Goal: Information Seeking & Learning: Learn about a topic

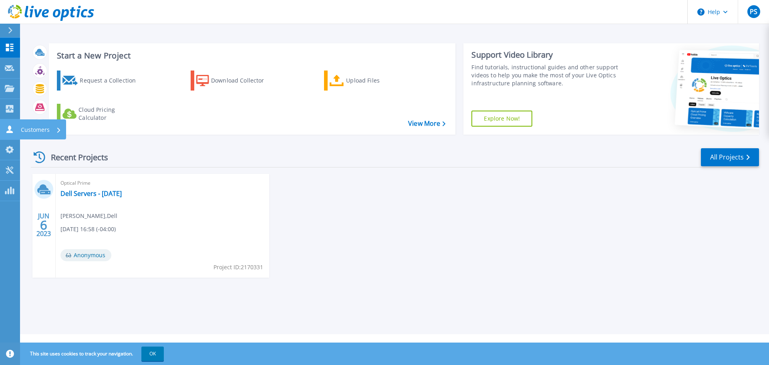
click at [6, 125] on icon at bounding box center [10, 129] width 10 height 8
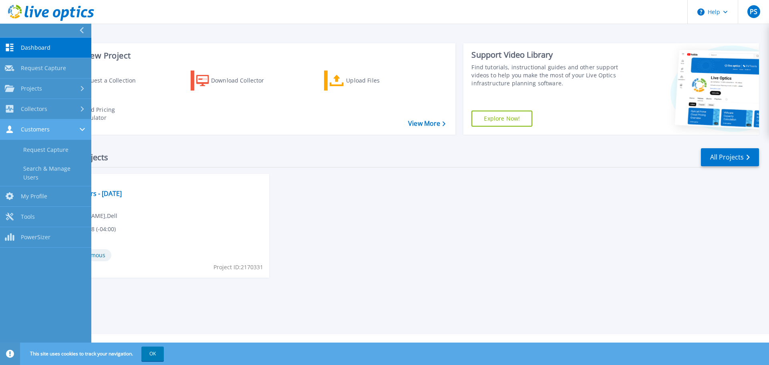
click at [34, 126] on span "Customers" at bounding box center [35, 129] width 29 height 7
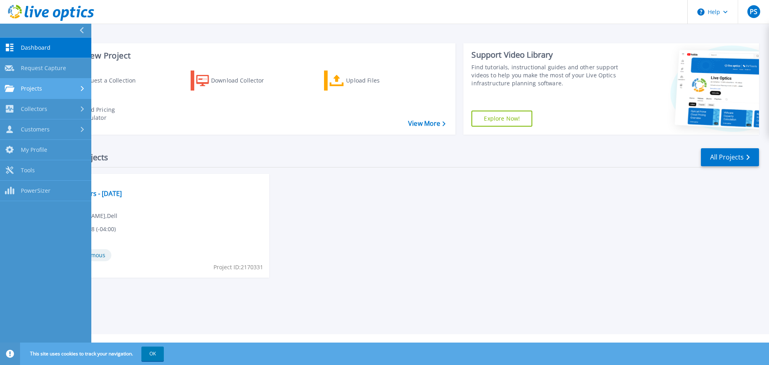
click at [42, 89] on span "Projects" at bounding box center [31, 88] width 21 height 7
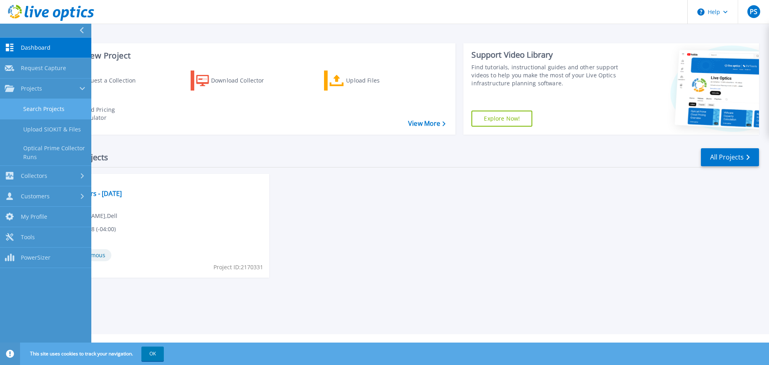
click at [39, 108] on link "Search Projects" at bounding box center [45, 109] width 91 height 20
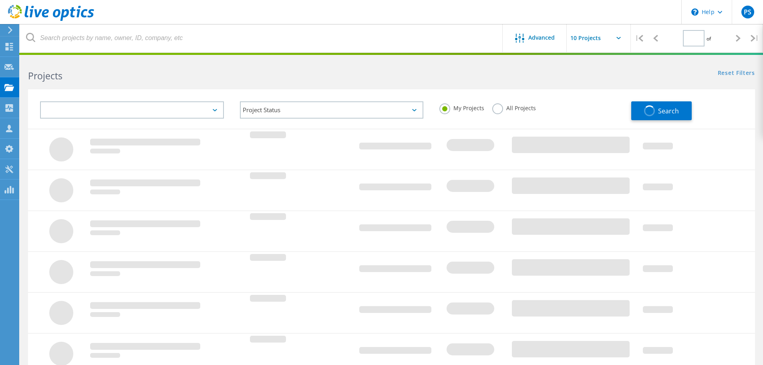
type input "1"
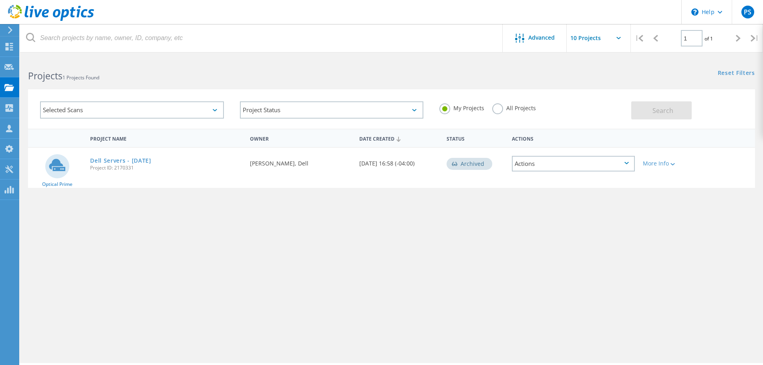
click at [157, 113] on div "Selected Scans" at bounding box center [132, 109] width 184 height 17
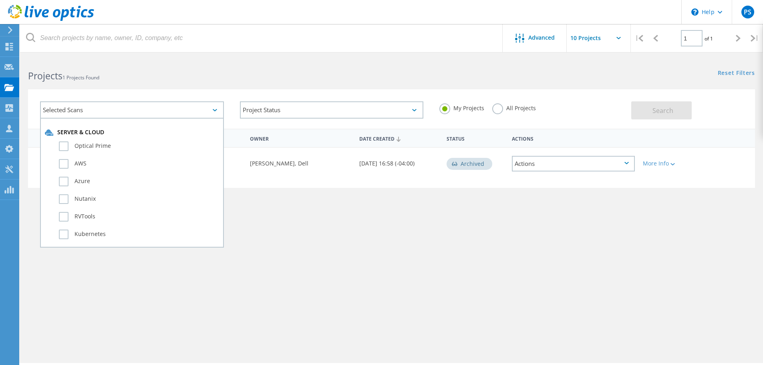
click at [165, 92] on div "Selected Scans Server & Cloud Optical Prime AWS Azure Nutanix RVTools Kubernete…" at bounding box center [391, 108] width 727 height 39
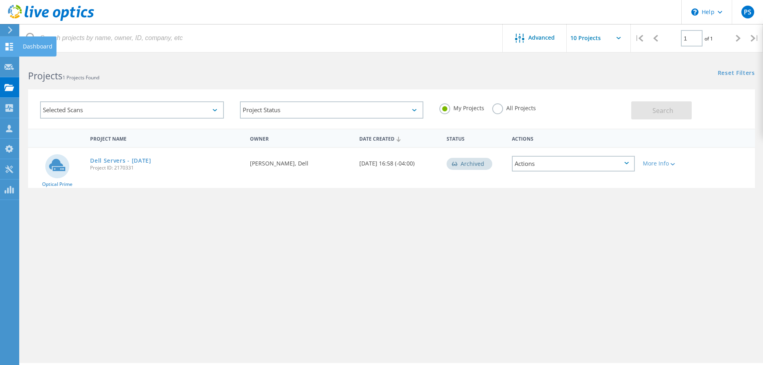
click at [12, 47] on use at bounding box center [10, 47] width 8 height 8
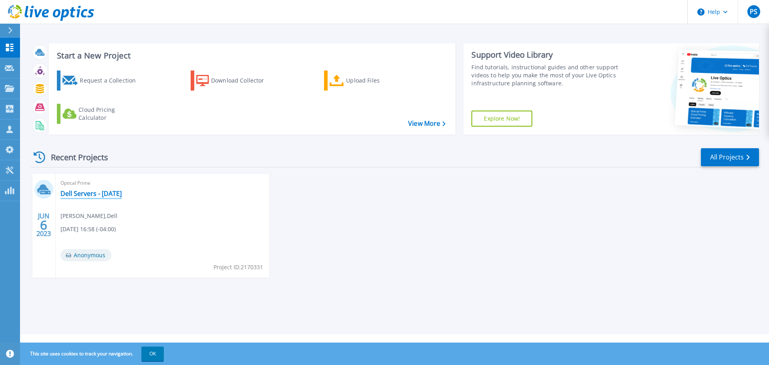
click at [109, 191] on link "Dell Servers - [DATE]" at bounding box center [90, 193] width 61 height 8
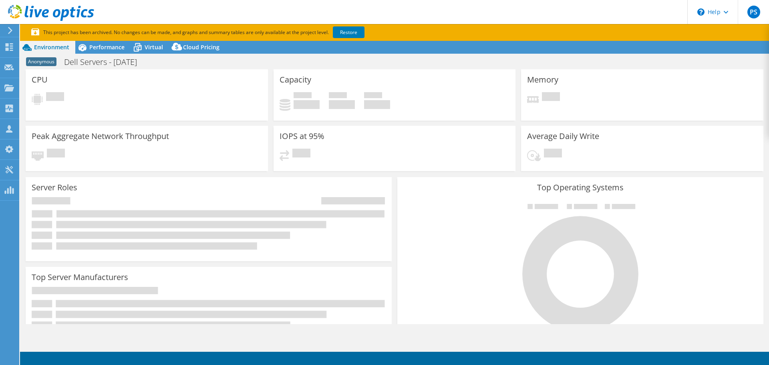
select select "USD"
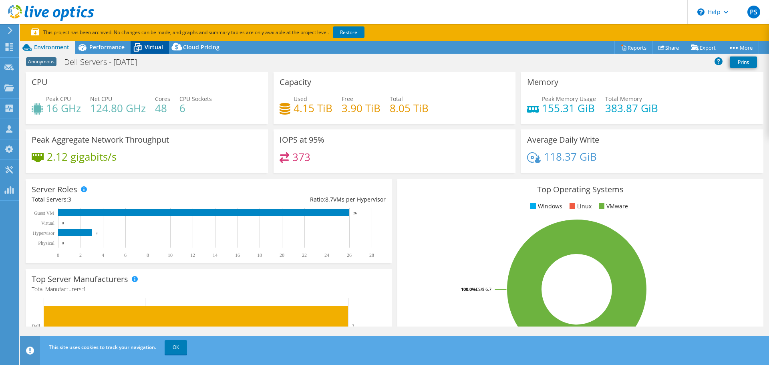
click at [157, 49] on span "Virtual" at bounding box center [154, 47] width 18 height 8
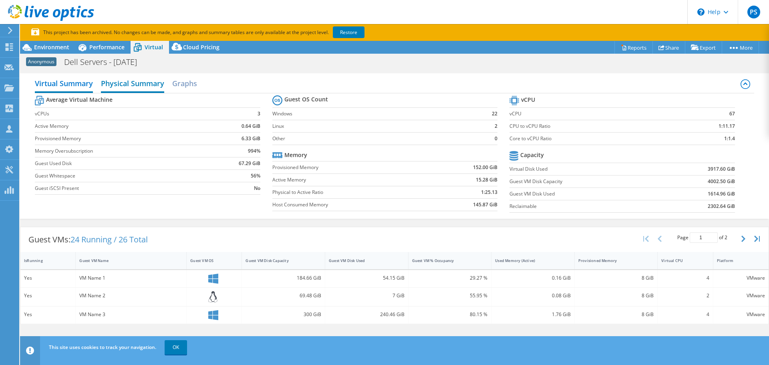
click at [138, 86] on h2 "Physical Summary" at bounding box center [132, 84] width 63 height 18
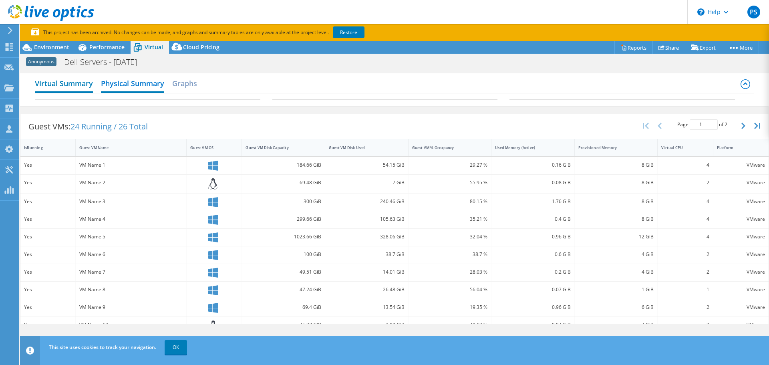
click at [67, 87] on h2 "Virtual Summary" at bounding box center [64, 84] width 58 height 18
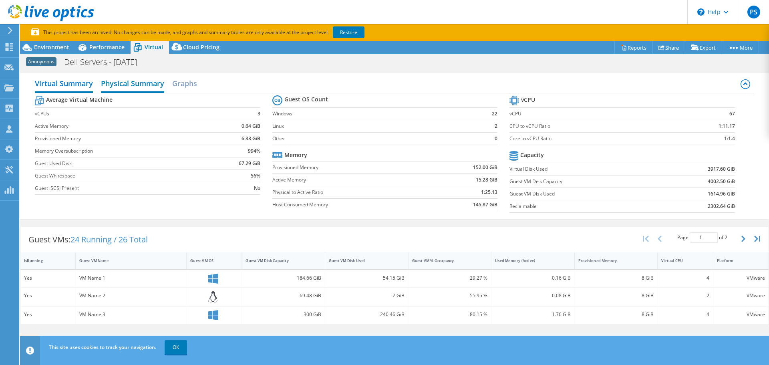
click at [132, 86] on h2 "Physical Summary" at bounding box center [132, 84] width 63 height 18
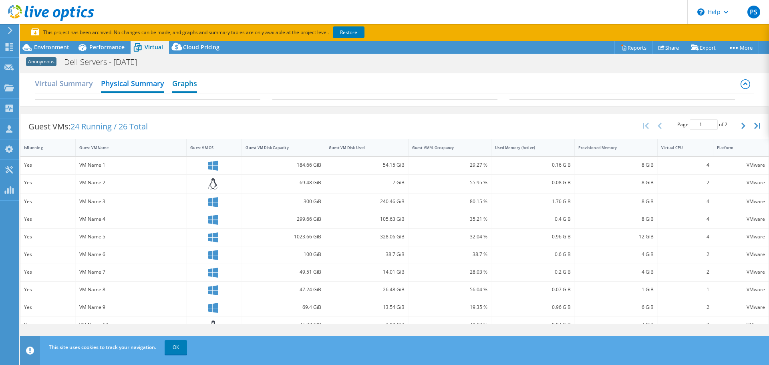
click at [181, 82] on h2 "Graphs" at bounding box center [184, 84] width 25 height 18
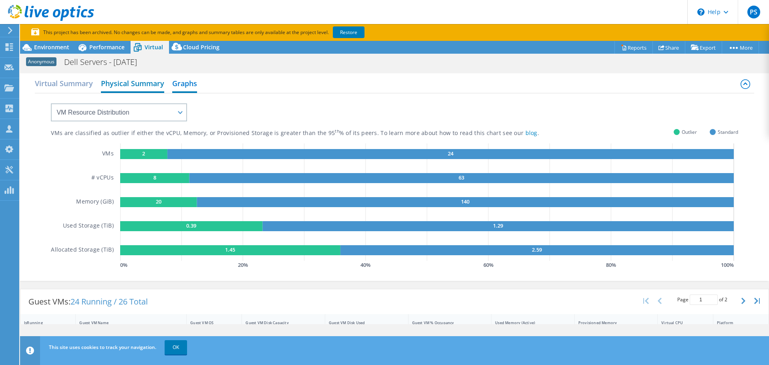
click at [137, 82] on h2 "Physical Summary" at bounding box center [132, 84] width 63 height 18
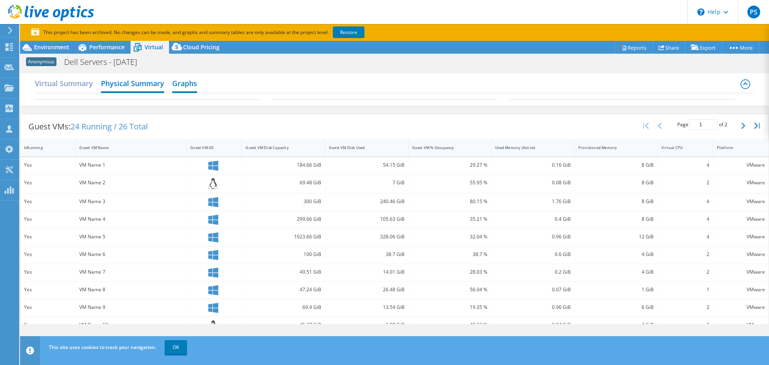
click at [186, 82] on h2 "Graphs" at bounding box center [184, 84] width 25 height 18
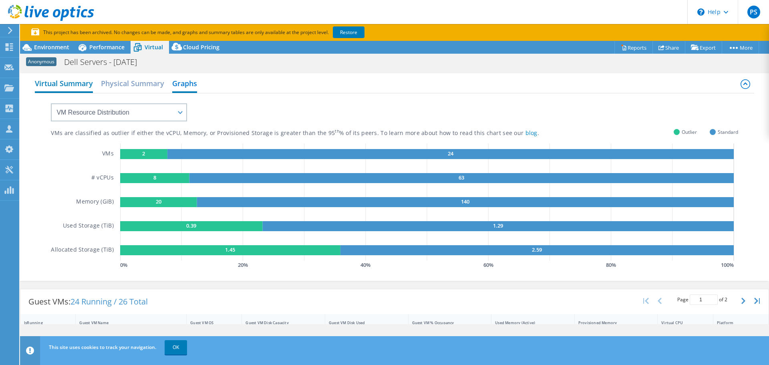
click at [87, 82] on h2 "Virtual Summary" at bounding box center [64, 84] width 58 height 18
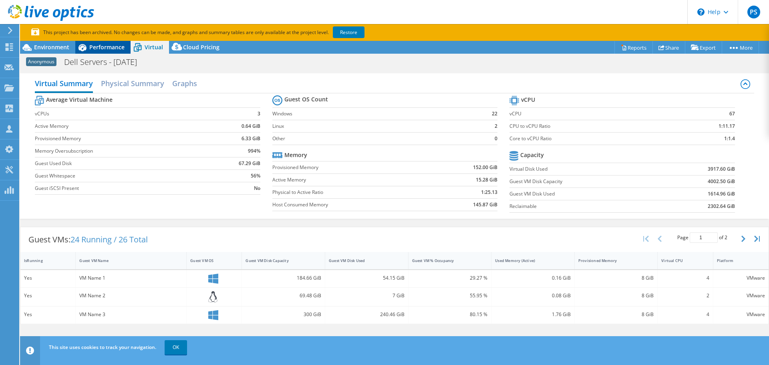
click at [102, 45] on span "Performance" at bounding box center [106, 47] width 35 height 8
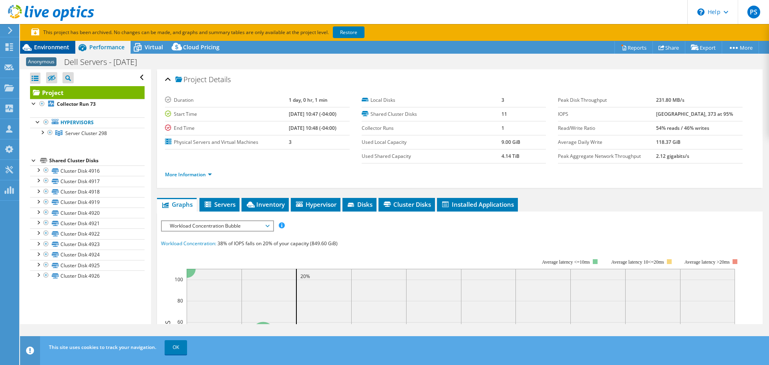
click at [44, 48] on span "Environment" at bounding box center [51, 47] width 35 height 8
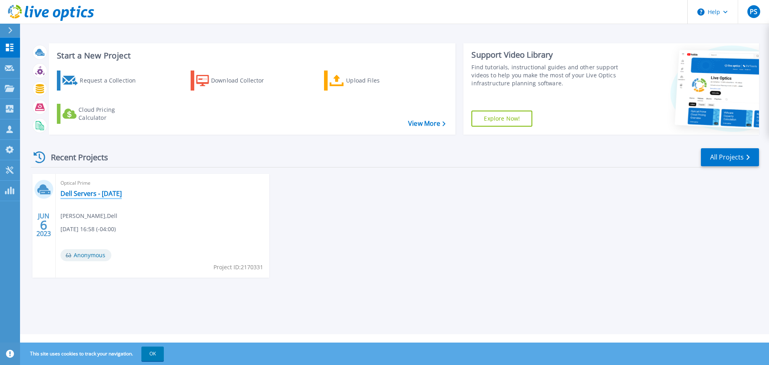
click at [74, 197] on link "Dell Servers - [DATE]" at bounding box center [90, 193] width 61 height 8
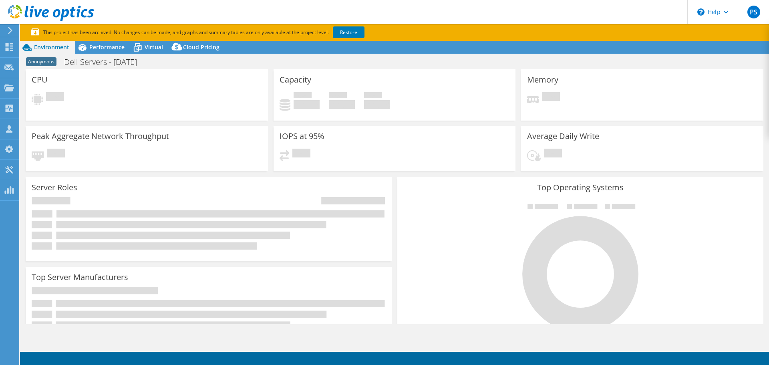
select select "USD"
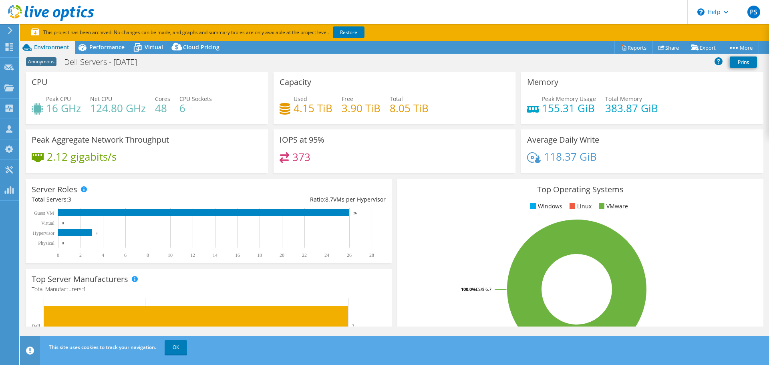
click at [540, 46] on div "Project Actions Project Actions Reports Share Export vSAN ReadyNode Sizer" at bounding box center [394, 47] width 749 height 13
click at [628, 49] on link "Reports" at bounding box center [633, 47] width 38 height 12
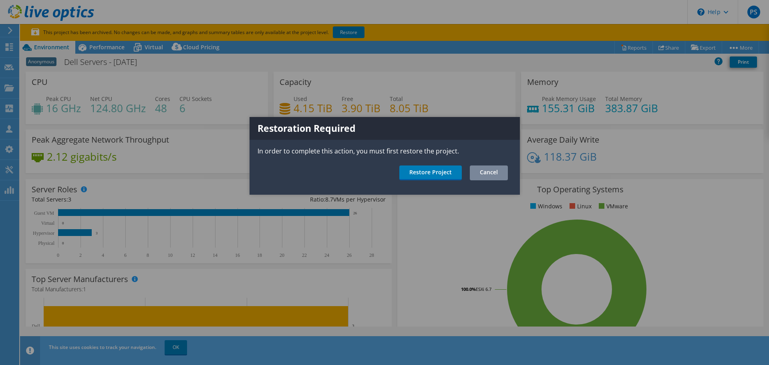
click at [490, 175] on link "Cancel" at bounding box center [489, 172] width 38 height 15
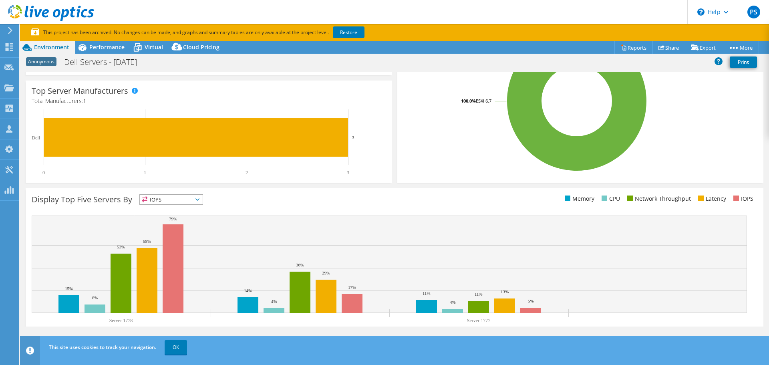
scroll to position [212, 0]
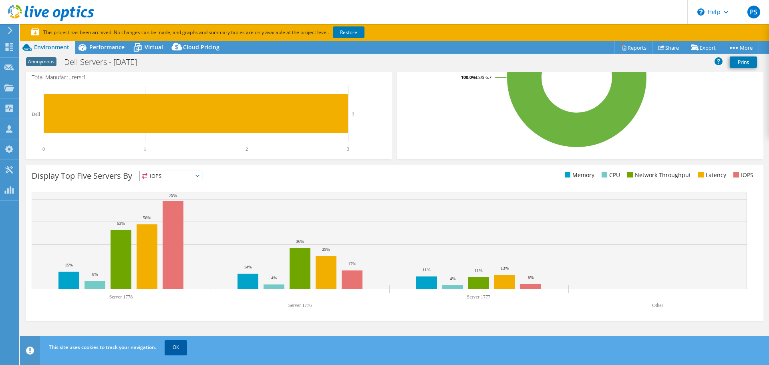
click at [175, 351] on link "OK" at bounding box center [176, 347] width 22 height 14
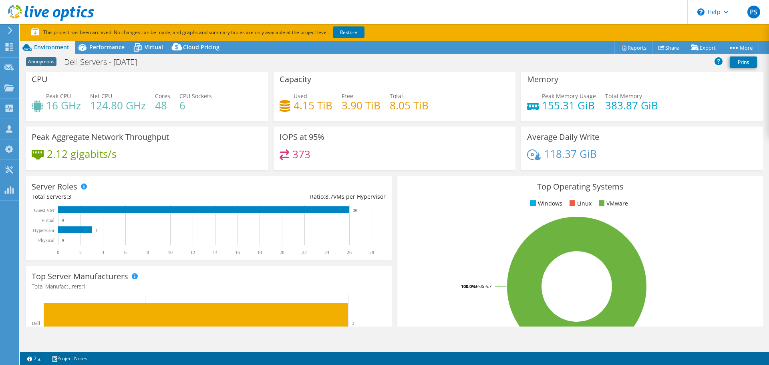
scroll to position [0, 0]
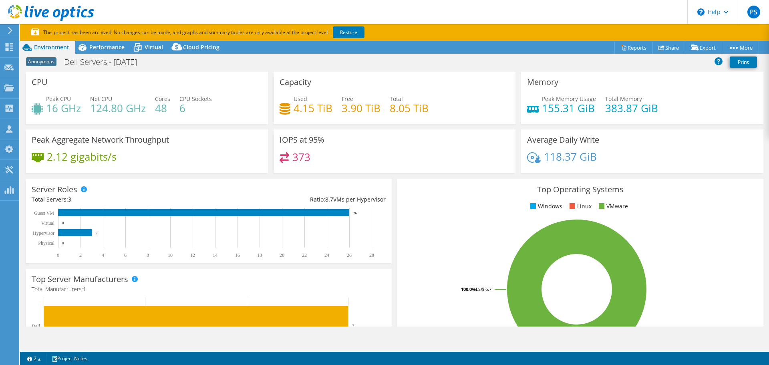
click at [136, 88] on div "CPU Peak CPU 16 GHz Net CPU 124.80 GHz Cores 48 CPU Sockets 6" at bounding box center [147, 98] width 242 height 52
click at [107, 46] on span "Performance" at bounding box center [106, 47] width 35 height 8
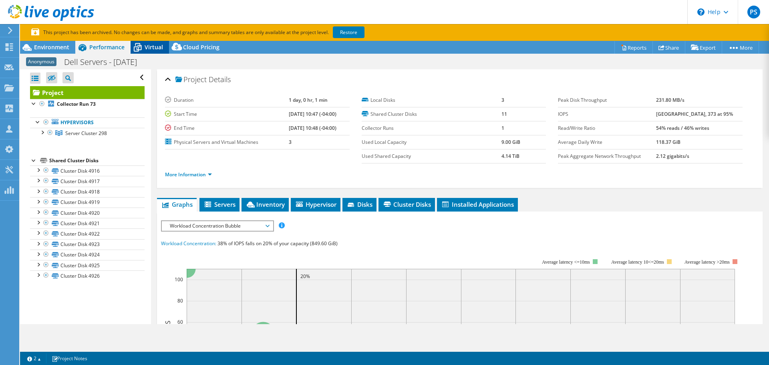
click at [155, 52] on div "Virtual" at bounding box center [150, 47] width 38 height 13
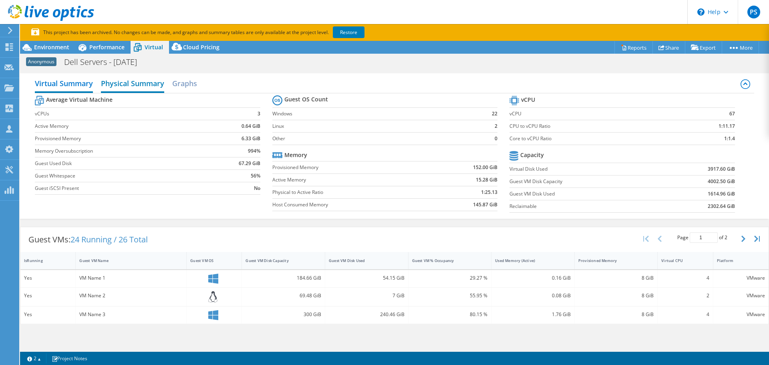
click at [111, 81] on h2 "Physical Summary" at bounding box center [132, 84] width 63 height 18
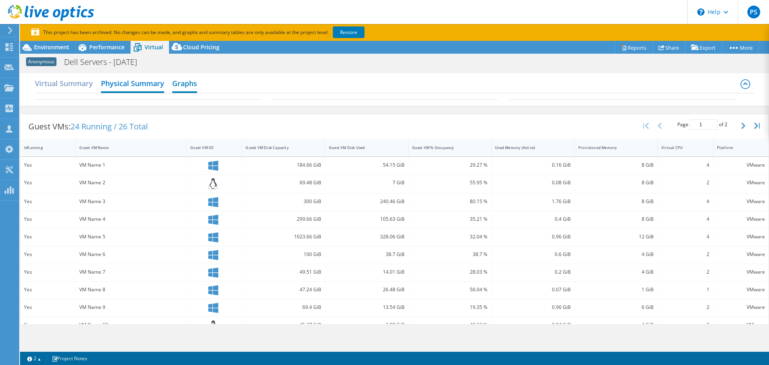
click at [189, 80] on h2 "Graphs" at bounding box center [184, 84] width 25 height 18
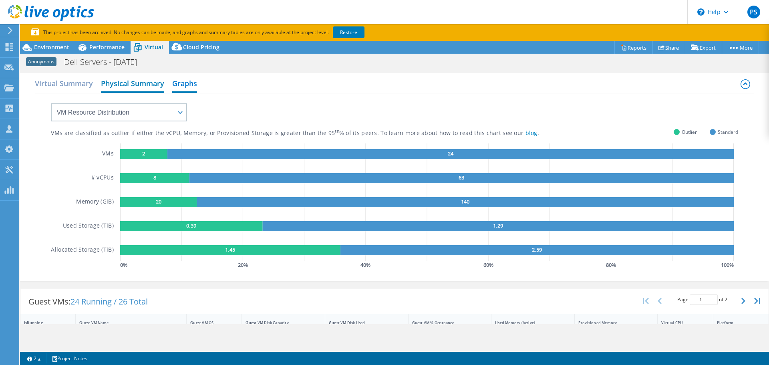
click at [143, 88] on h2 "Physical Summary" at bounding box center [132, 84] width 63 height 18
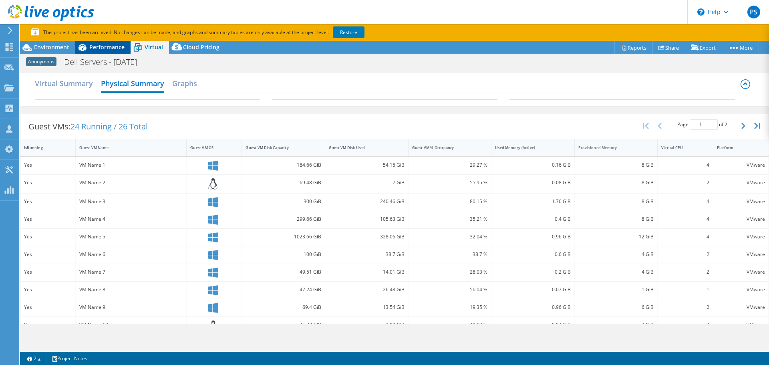
click at [111, 50] on span "Performance" at bounding box center [106, 47] width 35 height 8
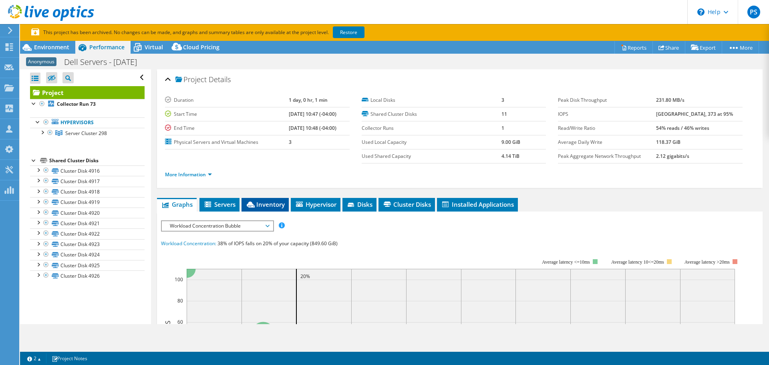
click at [261, 205] on span "Inventory" at bounding box center [264, 204] width 39 height 8
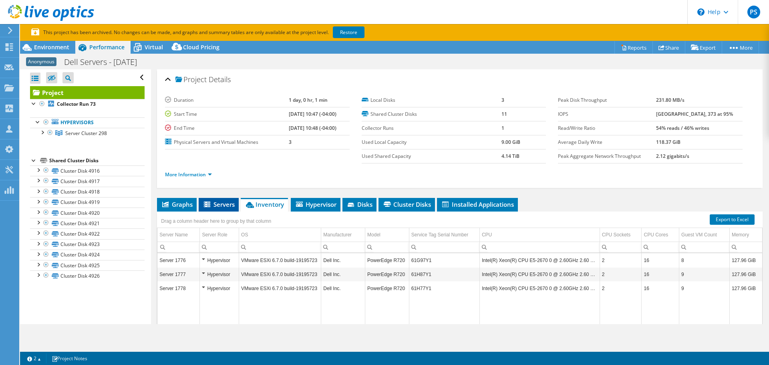
click at [217, 208] on span "Servers" at bounding box center [219, 204] width 32 height 8
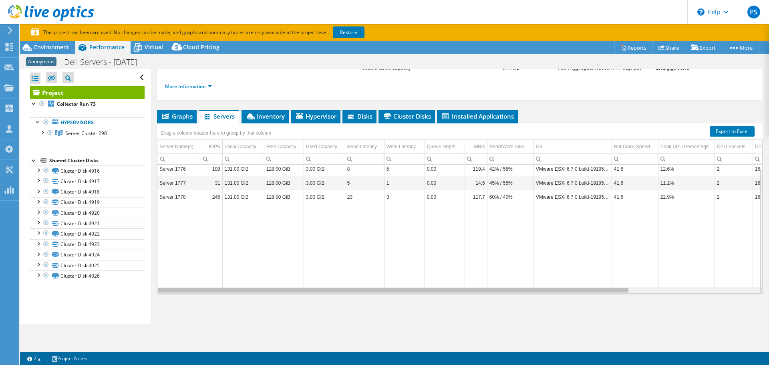
drag, startPoint x: 265, startPoint y: 292, endPoint x: 208, endPoint y: 271, distance: 60.5
click at [208, 271] on body "PS Channel Partner Patrick Shelly patrick.shelley@pkatech.com PKA Technologies,…" at bounding box center [384, 182] width 769 height 365
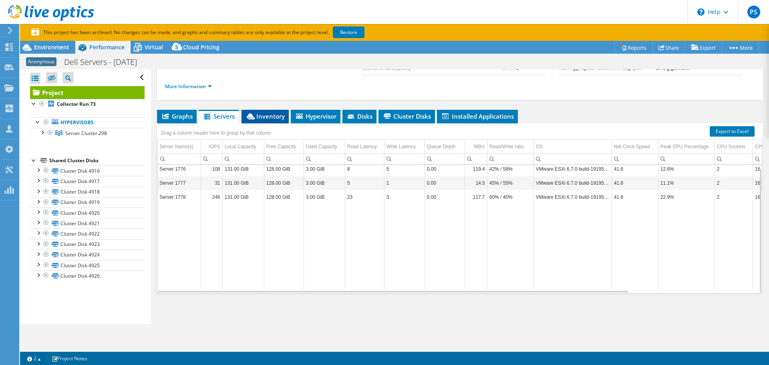
click at [249, 115] on icon at bounding box center [251, 116] width 8 height 6
